Goal: Task Accomplishment & Management: Manage account settings

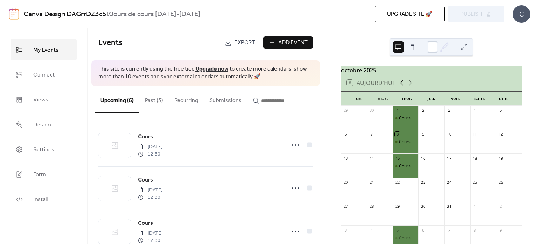
click at [400, 87] on icon at bounding box center [402, 83] width 8 height 8
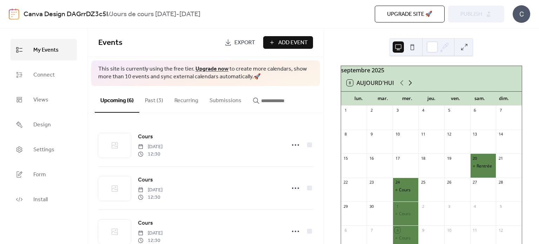
click at [410, 87] on icon at bounding box center [410, 83] width 8 height 8
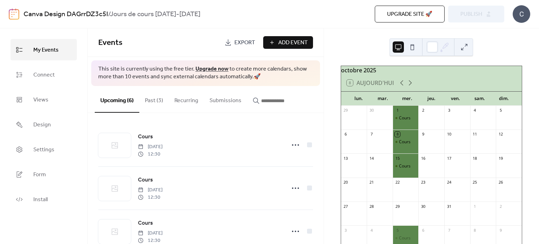
click at [155, 101] on button "Past (3)" at bounding box center [153, 99] width 29 height 26
click at [122, 101] on button "Upcoming (6)" at bounding box center [117, 99] width 45 height 26
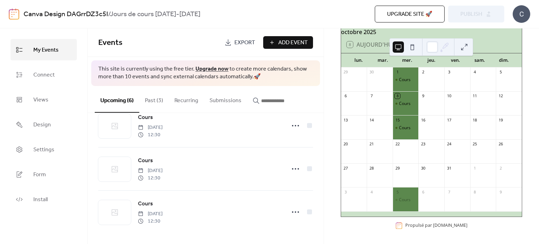
scroll to position [42, 0]
click at [276, 40] on button "Add Event" at bounding box center [288, 42] width 50 height 13
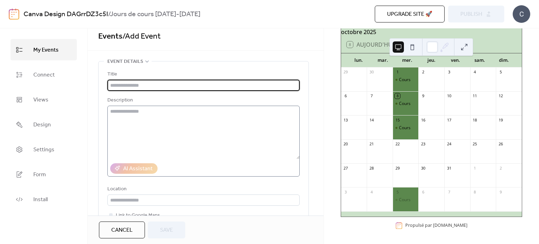
scroll to position [7, 0]
click at [121, 231] on span "Cancel" at bounding box center [121, 230] width 21 height 8
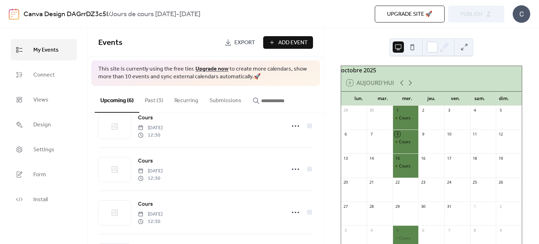
scroll to position [1, 0]
click at [411, 84] on icon at bounding box center [410, 82] width 8 height 8
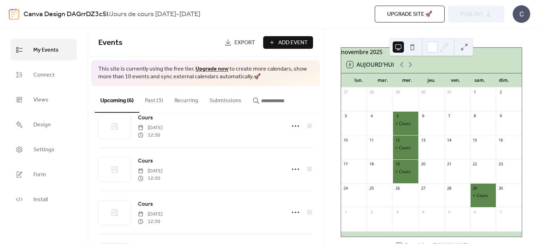
scroll to position [18, 0]
click at [405, 176] on div "Cours" at bounding box center [405, 173] width 12 height 6
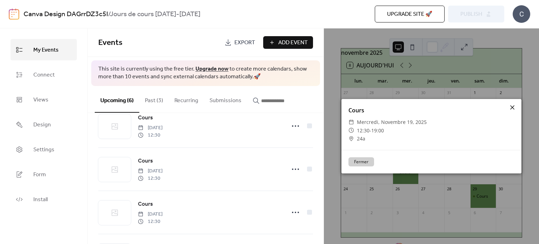
click at [514, 107] on icon at bounding box center [512, 107] width 8 height 8
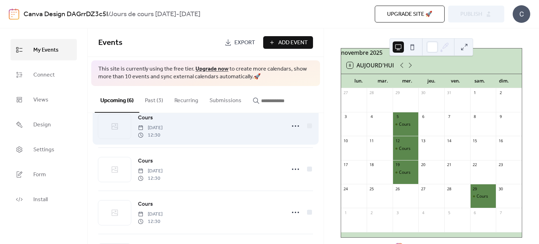
scroll to position [149, 0]
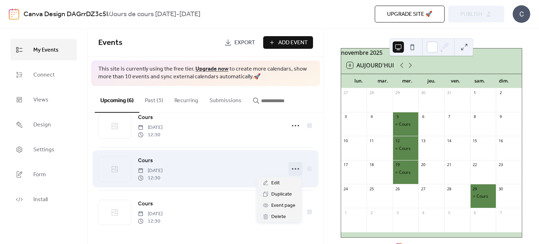
click at [298, 169] on circle at bounding box center [298, 168] width 1 height 1
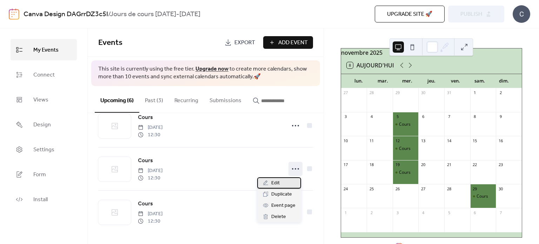
click at [275, 184] on span "Edit" at bounding box center [275, 183] width 8 height 8
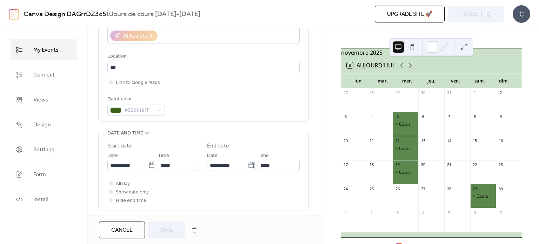
scroll to position [140, 0]
click at [151, 166] on icon at bounding box center [151, 164] width 7 height 7
click at [148, 166] on input "**********" at bounding box center [127, 164] width 41 height 11
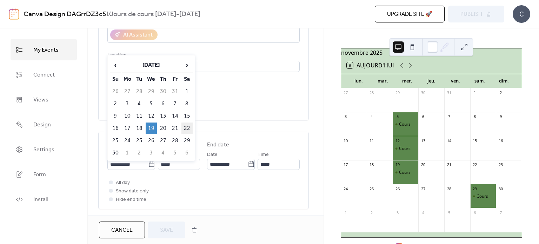
click at [188, 126] on td "22" at bounding box center [187, 129] width 11 height 12
type input "**********"
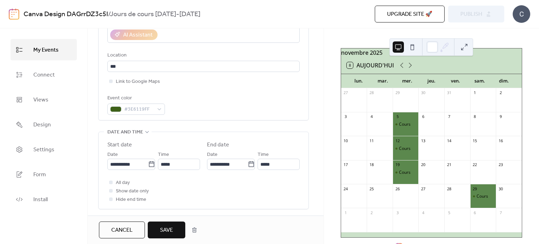
click at [172, 229] on span "Save" at bounding box center [166, 230] width 13 height 8
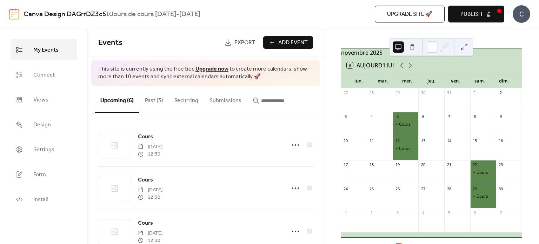
click at [466, 13] on span "Publish" at bounding box center [472, 14] width 22 height 8
click at [156, 101] on button "Past (3)" at bounding box center [153, 99] width 29 height 26
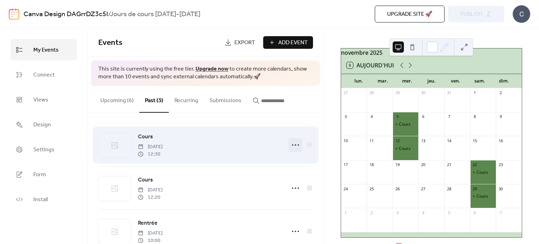
click at [295, 146] on icon at bounding box center [295, 144] width 11 height 11
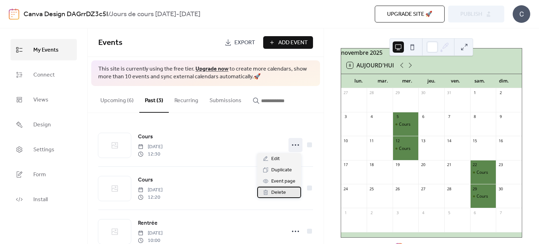
click at [279, 192] on span "Delete" at bounding box center [278, 193] width 15 height 8
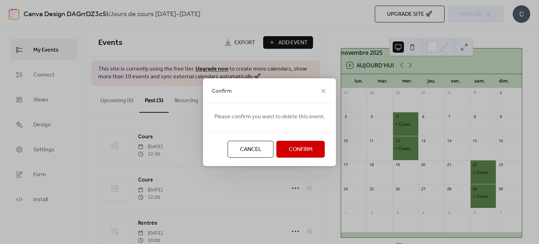
click at [302, 152] on span "Confirm" at bounding box center [301, 149] width 24 height 8
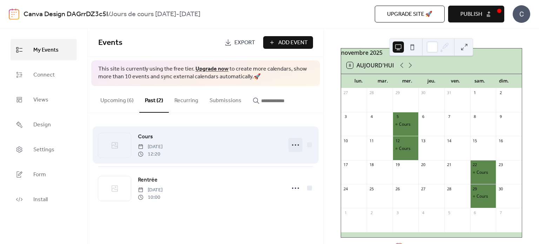
click at [294, 144] on icon at bounding box center [295, 144] width 11 height 11
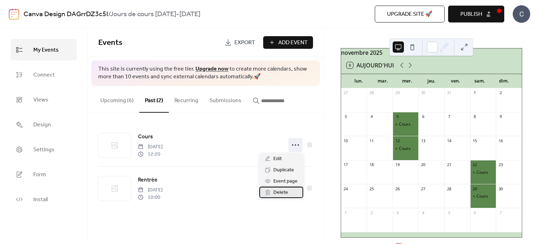
click at [284, 192] on span "Delete" at bounding box center [280, 193] width 15 height 8
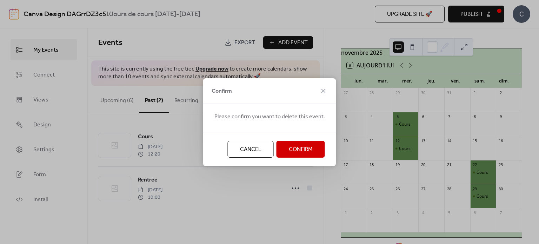
click at [292, 149] on span "Confirm" at bounding box center [301, 149] width 24 height 8
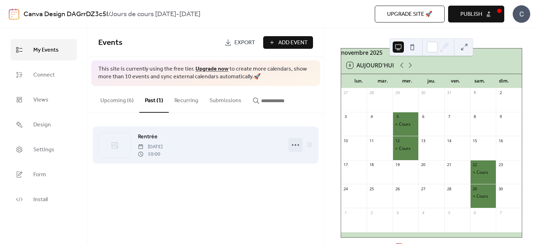
click at [294, 144] on icon at bounding box center [295, 144] width 11 height 11
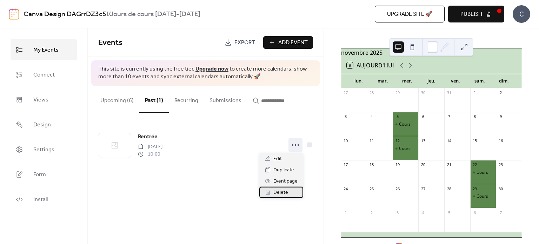
click at [291, 191] on div "Delete" at bounding box center [281, 192] width 44 height 11
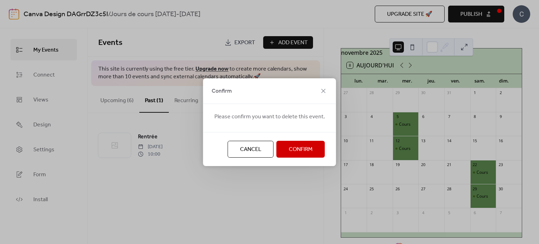
click at [289, 143] on button "Confirm" at bounding box center [301, 149] width 48 height 17
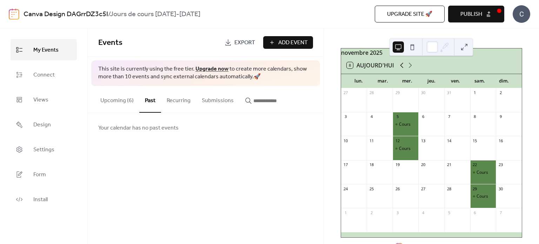
click at [402, 68] on icon at bounding box center [402, 65] width 8 height 8
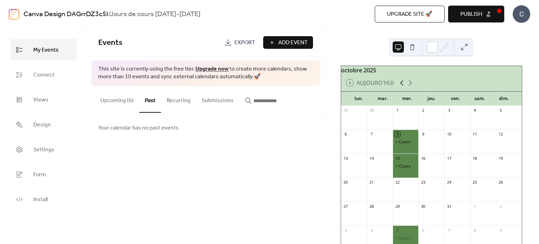
click at [401, 84] on icon at bounding box center [402, 83] width 8 height 8
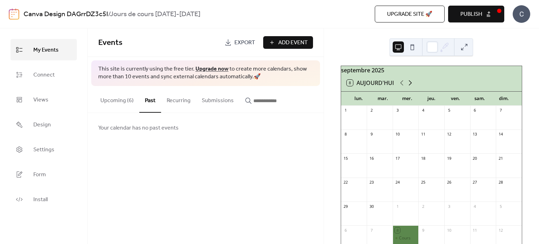
click at [407, 87] on icon at bounding box center [410, 83] width 8 height 8
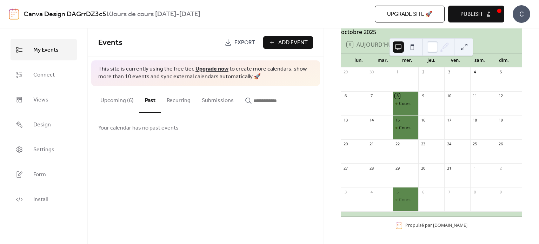
scroll to position [42, 0]
